Goal: Navigation & Orientation: Find specific page/section

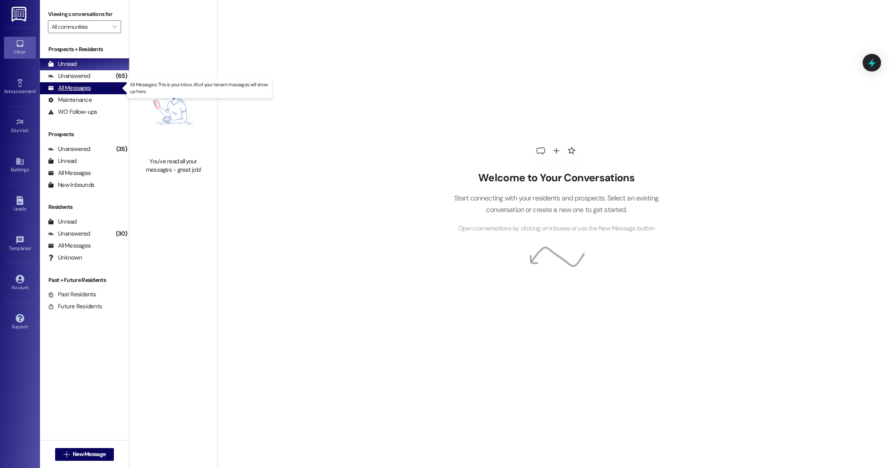
click at [80, 88] on div "All Messages" at bounding box center [69, 88] width 43 height 8
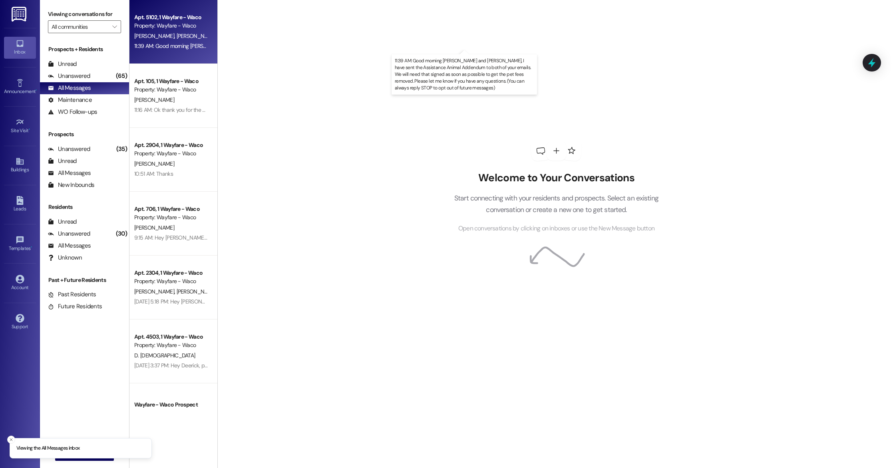
click at [183, 45] on div "11:39 AM: Good morning [PERSON_NAME] and [PERSON_NAME], I have sent the Assista…" at bounding box center [496, 45] width 725 height 7
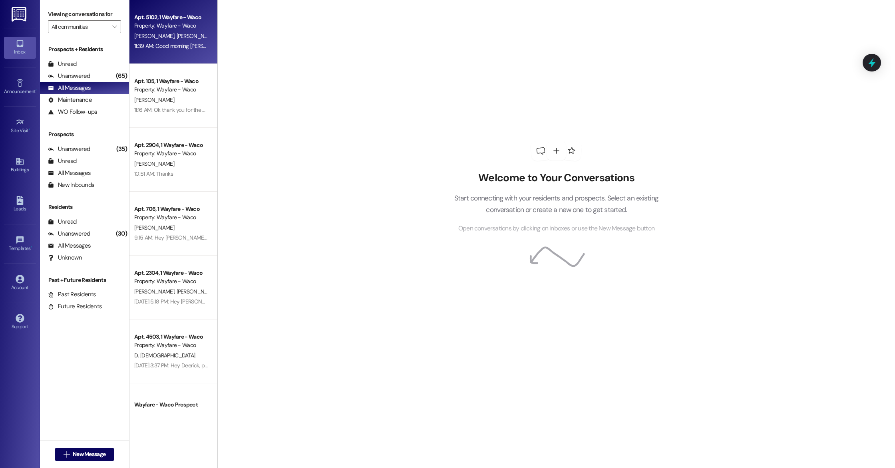
click at [152, 32] on span "[PERSON_NAME]" at bounding box center [155, 35] width 42 height 7
click at [157, 49] on div "11:39 AM: Good morning [PERSON_NAME] and [PERSON_NAME], I have sent the Assista…" at bounding box center [496, 45] width 725 height 7
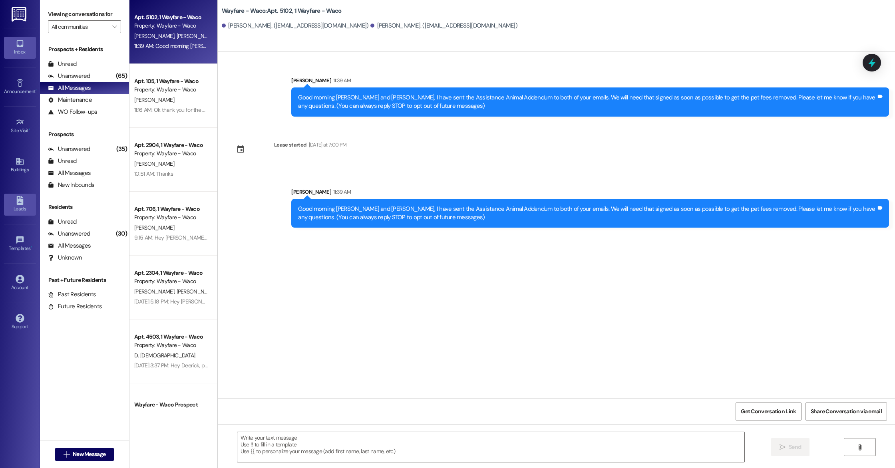
click at [17, 208] on div "Leads" at bounding box center [20, 209] width 40 height 8
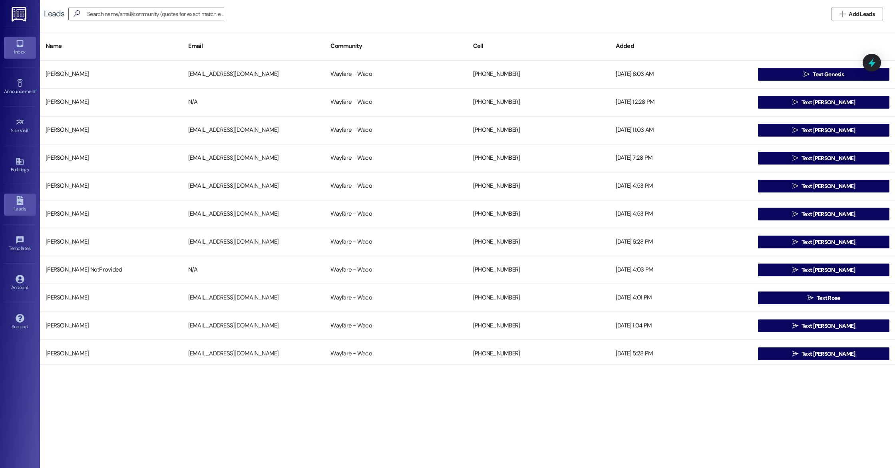
click at [20, 44] on icon at bounding box center [20, 43] width 9 height 9
